Goal: Navigation & Orientation: Understand site structure

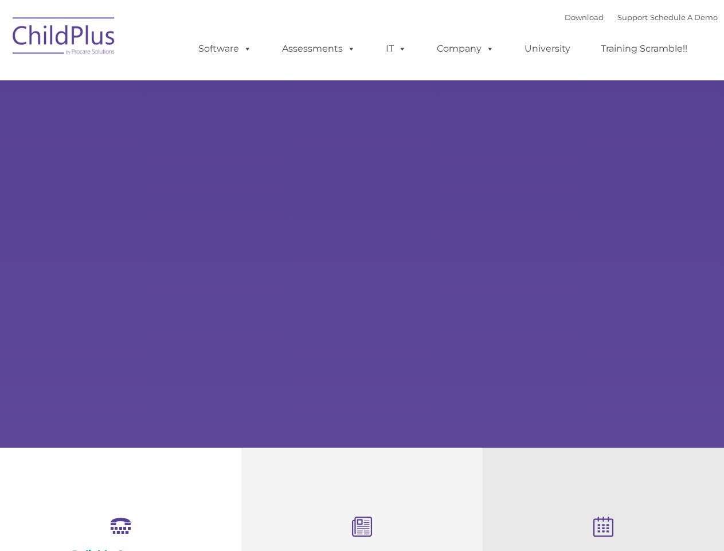
select select "MEDIUM"
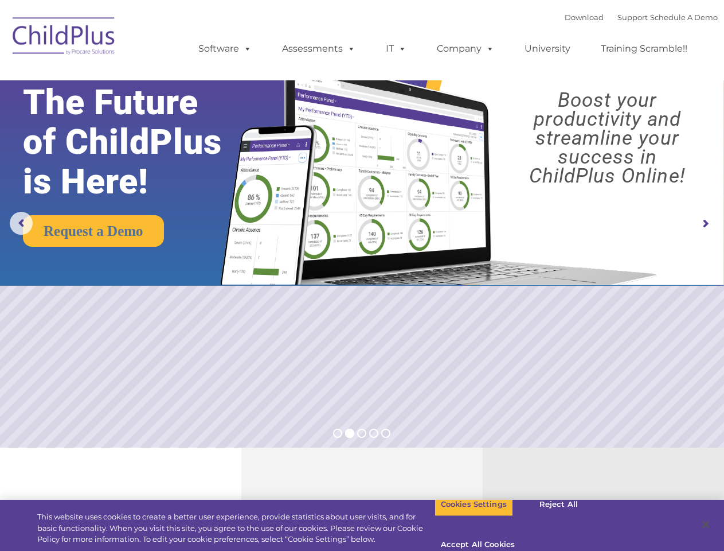
click at [362, 275] on img at bounding box center [436, 161] width 454 height 246
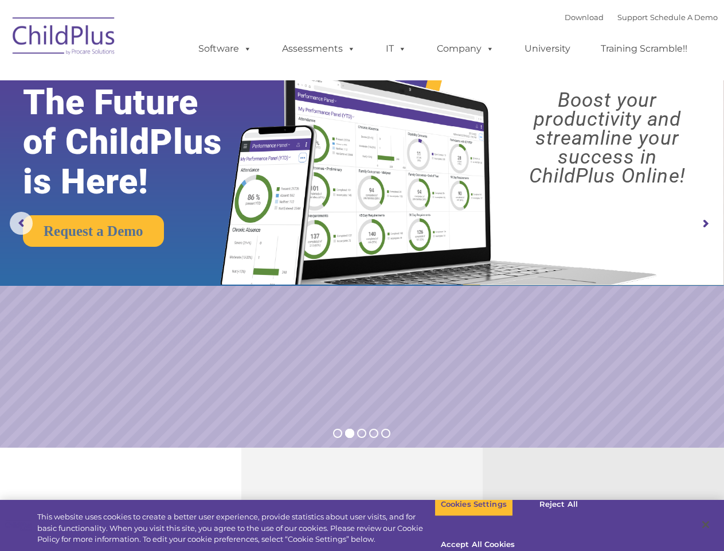
click at [362, 275] on img at bounding box center [436, 161] width 454 height 246
click at [245, 48] on span at bounding box center [245, 48] width 13 height 11
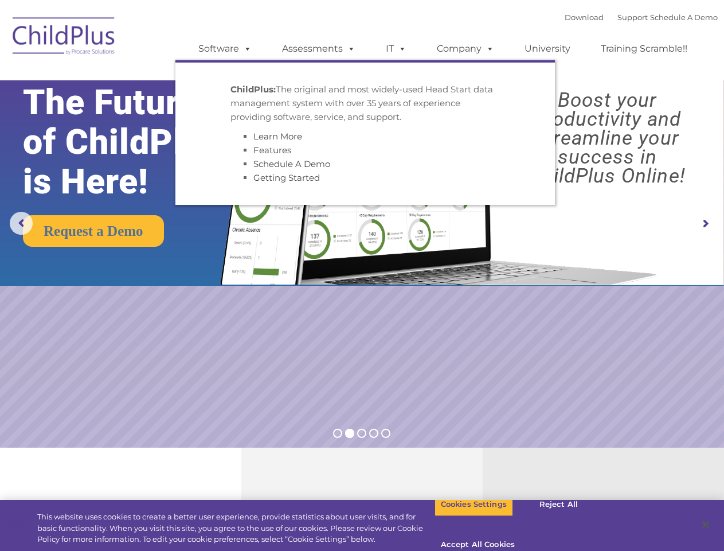
click at [349, 48] on span at bounding box center [349, 48] width 13 height 11
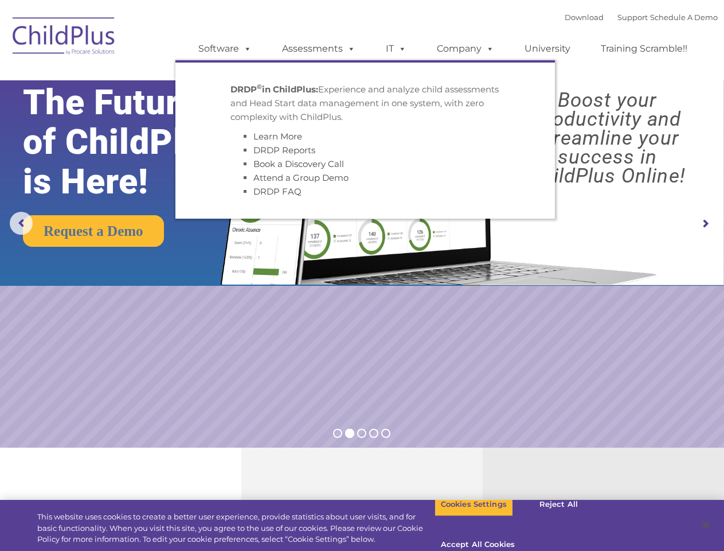
click at [396, 49] on span at bounding box center [400, 48] width 13 height 11
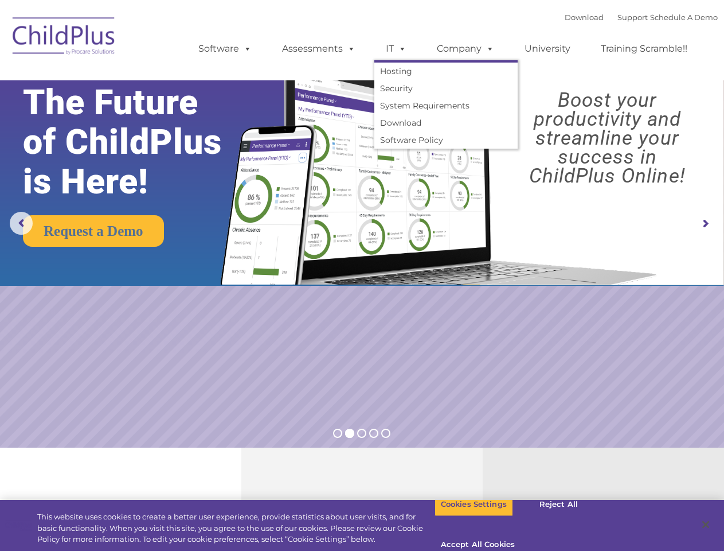
click at [400, 48] on span at bounding box center [400, 48] width 13 height 11
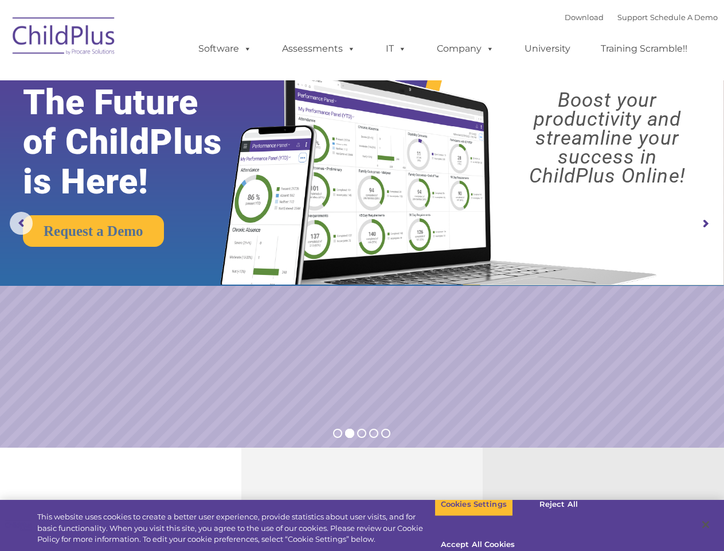
click at [465, 49] on link "Company" at bounding box center [466, 48] width 80 height 23
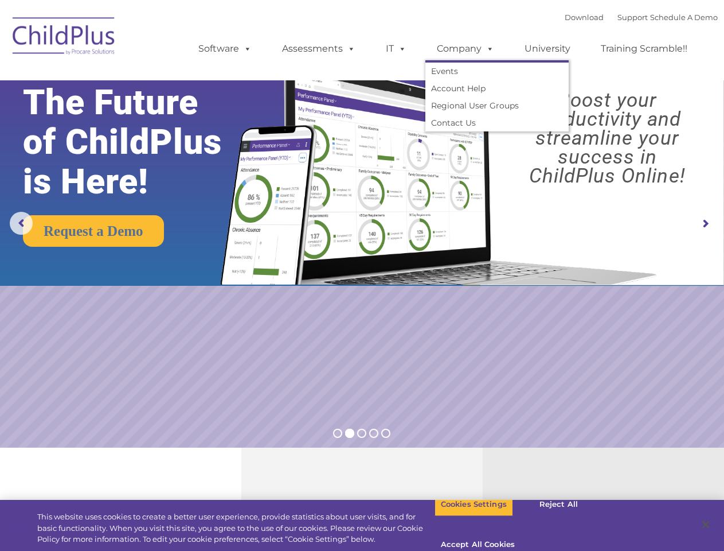
click at [488, 48] on span at bounding box center [488, 48] width 13 height 11
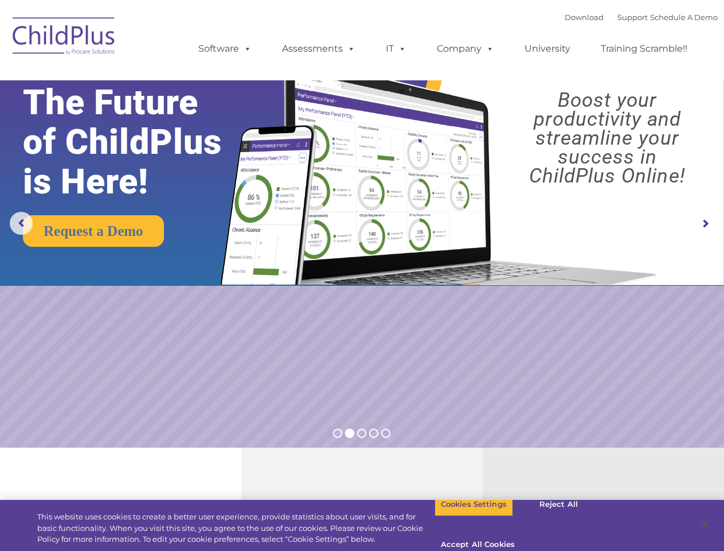
click at [362, 224] on img at bounding box center [436, 161] width 454 height 246
click at [21, 223] on rs-arrow at bounding box center [21, 223] width 23 height 23
